Goal: Information Seeking & Learning: Check status

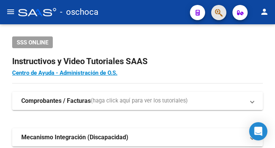
click at [223, 13] on button "button" at bounding box center [218, 12] width 15 height 15
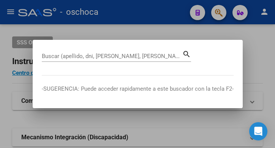
click at [83, 50] on div "Buscar (apellido, dni, [PERSON_NAME], nro traspaso, cuit, obra social) search" at bounding box center [116, 55] width 149 height 13
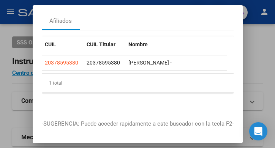
scroll to position [46, 0]
click at [98, 24] on div "Afiliados" at bounding box center [138, 21] width 192 height 18
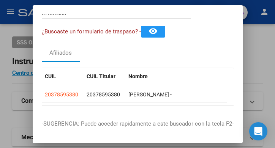
scroll to position [0, 0]
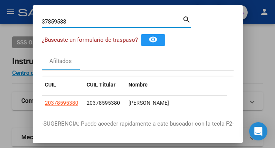
drag, startPoint x: 83, startPoint y: 21, endPoint x: -18, endPoint y: -1, distance: 103.7
click at [0, 0] on html "menu - oschoca person Firma Express Padrón Afiliados Empadronados Movimientos d…" at bounding box center [137, 74] width 275 height 148
type input "31158897"
drag, startPoint x: 81, startPoint y: 23, endPoint x: 36, endPoint y: 23, distance: 44.8
click at [36, 23] on mat-dialog-content "31158897 Buscar (apellido, dni, cuil, nro traspaso, cuit, obra social) search ¿…" at bounding box center [138, 62] width 210 height 96
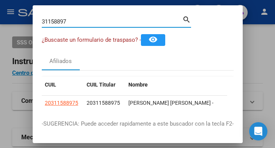
click at [72, 20] on input "31158897" at bounding box center [112, 21] width 140 height 7
drag, startPoint x: 74, startPoint y: 22, endPoint x: 33, endPoint y: 19, distance: 41.1
click at [33, 19] on mat-dialog-content "31158897 Buscar (apellido, dni, cuil, nro traspaso, cuit, obra social) search ¿…" at bounding box center [138, 62] width 210 height 96
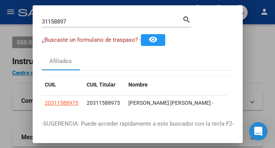
click at [83, 19] on input "31158897" at bounding box center [112, 21] width 140 height 7
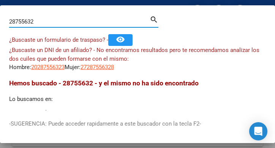
drag, startPoint x: 37, startPoint y: 24, endPoint x: -85, endPoint y: -2, distance: 124.7
click at [0, 0] on html "menu - oschoca person Firma Express Padrón Afiliados Empadronados Movimientos d…" at bounding box center [137, 74] width 275 height 148
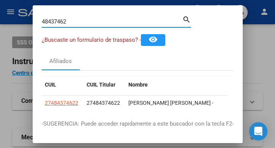
drag, startPoint x: 76, startPoint y: 19, endPoint x: -50, endPoint y: 5, distance: 126.4
click at [0, 5] on html "menu - oschoca person Firma Express Padrón Afiliados Empadronados Movimientos d…" at bounding box center [137, 74] width 275 height 148
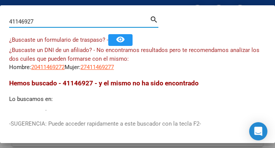
drag, startPoint x: 42, startPoint y: 22, endPoint x: -47, endPoint y: 21, distance: 89.9
click at [0, 21] on html "menu - oschoca person Firma Express Padrón Afiliados Empadronados Movimientos d…" at bounding box center [137, 74] width 275 height 148
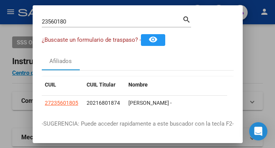
drag, startPoint x: 70, startPoint y: 22, endPoint x: -30, endPoint y: -2, distance: 102.6
click at [0, 0] on html "menu - oschoca person Firma Express Padrón Afiliados Empadronados Movimientos d…" at bounding box center [137, 74] width 275 height 148
click at [83, 27] on div "23560180 Buscar (apellido, dni, [PERSON_NAME], nro traspaso, cuit, obra social)…" at bounding box center [116, 24] width 149 height 20
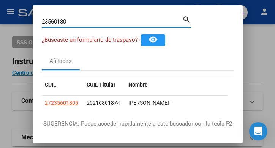
click at [82, 23] on input "23560180" at bounding box center [112, 21] width 140 height 7
click at [82, 22] on input "23560180" at bounding box center [112, 21] width 140 height 7
click at [82, 20] on input "23560180" at bounding box center [112, 21] width 140 height 7
click at [70, 22] on input "23560180" at bounding box center [112, 21] width 140 height 7
click at [71, 21] on input "23560180" at bounding box center [112, 21] width 140 height 7
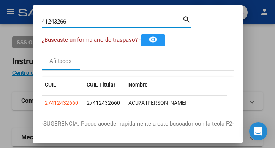
drag, startPoint x: 79, startPoint y: 21, endPoint x: 10, endPoint y: 11, distance: 69.4
click at [10, 11] on div "41243266 Buscar (apellido, dni, cuil, nro traspaso, cuit, obra social) search ¿…" at bounding box center [137, 74] width 275 height 148
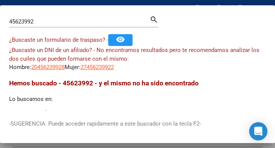
drag, startPoint x: 44, startPoint y: 28, endPoint x: 28, endPoint y: 17, distance: 19.5
click at [28, 17] on div "45623992 Buscar (apellido, dni, [PERSON_NAME], nro traspaso, cuit, obra social)…" at bounding box center [83, 24] width 149 height 20
click at [47, 15] on div "45623992 Buscar (apellido, dni, [PERSON_NAME], nro traspaso, cuit, obra social)…" at bounding box center [83, 20] width 149 height 13
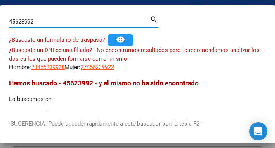
click at [49, 19] on input "45623992" at bounding box center [79, 21] width 140 height 7
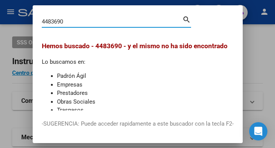
drag, startPoint x: 76, startPoint y: 23, endPoint x: 0, endPoint y: 12, distance: 76.6
click at [0, 12] on html "menu - oschoca person Firma Express Padrón Afiliados Empadronados Movimientos d…" at bounding box center [137, 74] width 275 height 148
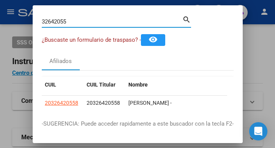
drag, startPoint x: 76, startPoint y: 20, endPoint x: 16, endPoint y: 0, distance: 63.7
click at [16, 1] on div "32642055 Buscar (apellido, dni, cuil, nro traspaso, cuit, obra social) search ¿…" at bounding box center [137, 74] width 275 height 148
click at [75, 20] on input "17485444" at bounding box center [112, 21] width 140 height 7
click at [75, 21] on input "17485444" at bounding box center [112, 21] width 140 height 7
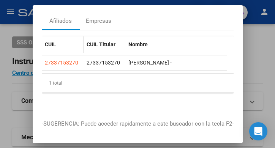
scroll to position [46, 0]
click at [104, 30] on div "CUIL CUIL Titular Nombre Gerenciador Activo 27337153270 27337153270 [PERSON_NAM…" at bounding box center [138, 70] width 192 height 80
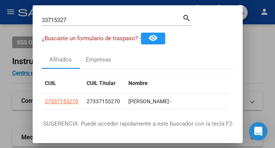
scroll to position [0, 0]
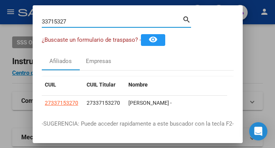
drag, startPoint x: 73, startPoint y: 25, endPoint x: -15, endPoint y: -5, distance: 92.8
click at [0, 0] on html "menu - oschoca person Firma Express Padrón Afiliados Empadronados Movimientos d…" at bounding box center [137, 74] width 275 height 148
type input "1"
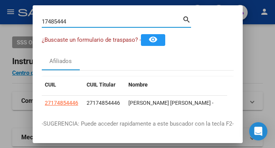
drag, startPoint x: 72, startPoint y: 22, endPoint x: -31, endPoint y: 8, distance: 104.1
click at [0, 8] on html "menu - oschoca person Firma Express Padrón Afiliados Empadronados Movimientos d…" at bounding box center [137, 74] width 275 height 148
drag, startPoint x: 77, startPoint y: 22, endPoint x: -60, endPoint y: -3, distance: 139.2
click at [0, 0] on html "menu - oschoca person Firma Express Padrón Afiliados Empadronados Movimientos d…" at bounding box center [137, 74] width 275 height 148
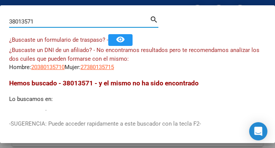
drag, startPoint x: 36, startPoint y: 23, endPoint x: -14, endPoint y: 18, distance: 51.0
click at [0, 18] on html "menu - oschoca person Firma Express Padrón Afiliados Empadronados Movimientos d…" at bounding box center [137, 74] width 275 height 148
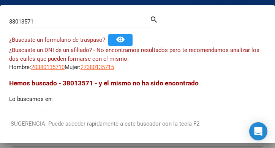
click at [40, 26] on div "38013571 Buscar (apellido, dni, [PERSON_NAME], [PERSON_NAME], cuit, obra social)" at bounding box center [79, 21] width 140 height 11
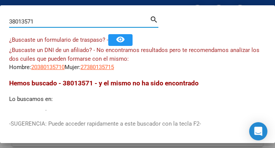
click at [40, 26] on div "38013571 Buscar (apellido, dni, [PERSON_NAME], [PERSON_NAME], cuit, obra social)" at bounding box center [79, 21] width 140 height 11
click at [44, 18] on input "38013571" at bounding box center [79, 21] width 140 height 7
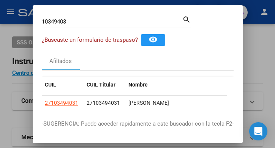
click at [70, 24] on input "10349403" at bounding box center [112, 21] width 140 height 7
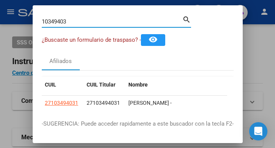
drag, startPoint x: 70, startPoint y: 24, endPoint x: 46, endPoint y: 27, distance: 24.0
click at [46, 27] on div "10349403 Buscar (apellido, dni, cuil, [PERSON_NAME], cuit, obra social)" at bounding box center [112, 21] width 140 height 11
drag, startPoint x: 76, startPoint y: 20, endPoint x: -58, endPoint y: -12, distance: 137.3
click at [0, 0] on html "menu - oschoca person Firma Express Padrón Afiliados Empadronados Movimientos d…" at bounding box center [137, 74] width 275 height 148
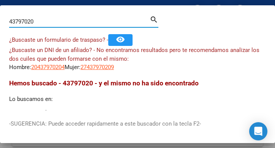
drag, startPoint x: 53, startPoint y: 20, endPoint x: -41, endPoint y: -1, distance: 95.6
click at [0, 0] on html "menu - oschoca person Firma Express Padrón Afiliados Empadronados Movimientos d…" at bounding box center [137, 74] width 275 height 148
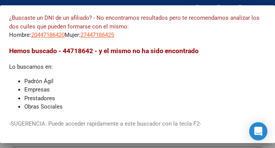
scroll to position [38, 0]
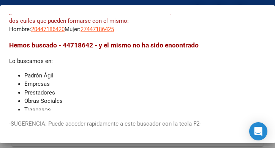
click at [175, 14] on mat-dialog-container "44718642 Buscar (apellido, dni, cuil, nro traspaso, cuit, obra social) search ¿…" at bounding box center [137, 74] width 275 height 138
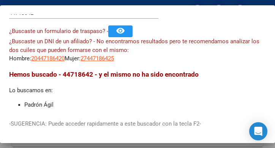
scroll to position [0, 0]
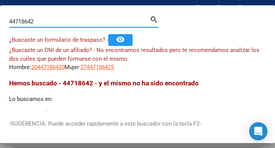
drag, startPoint x: 55, startPoint y: 22, endPoint x: -34, endPoint y: 5, distance: 90.7
click at [0, 5] on html "menu - oschoca person Firma Express Padrón Afiliados Empadronados Movimientos d…" at bounding box center [137, 74] width 275 height 148
type input "29292384"
